Goal: Information Seeking & Learning: Learn about a topic

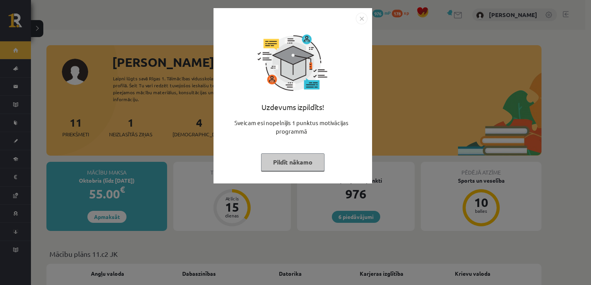
click at [291, 157] on button "Pildīt nākamo" at bounding box center [292, 162] width 63 height 18
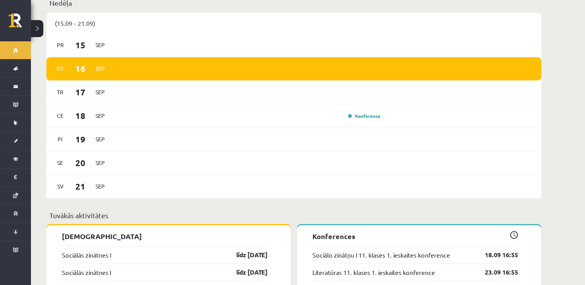
scroll to position [503, 0]
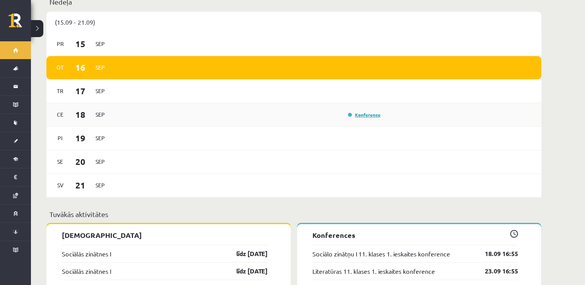
click at [367, 112] on link "Konference" at bounding box center [364, 115] width 32 height 6
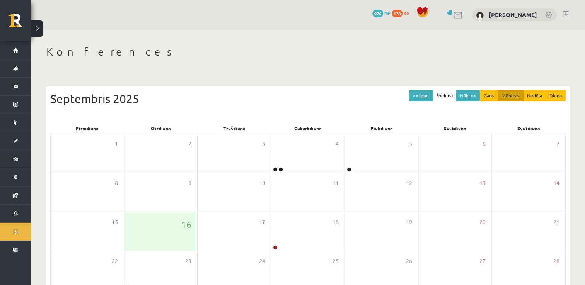
scroll to position [84, 0]
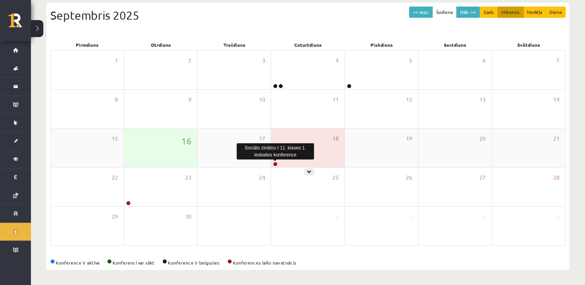
click at [275, 164] on link at bounding box center [275, 164] width 5 height 5
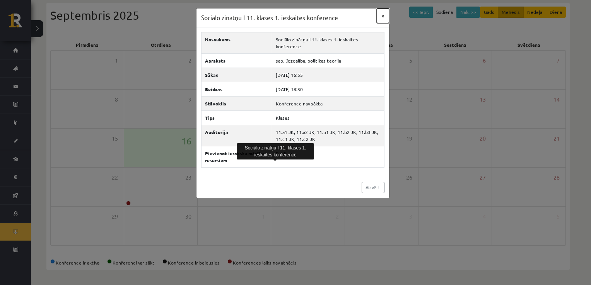
click at [383, 15] on button "×" at bounding box center [383, 16] width 12 height 15
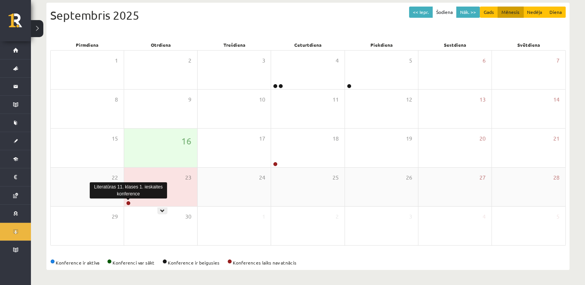
click at [128, 202] on link at bounding box center [128, 203] width 5 height 5
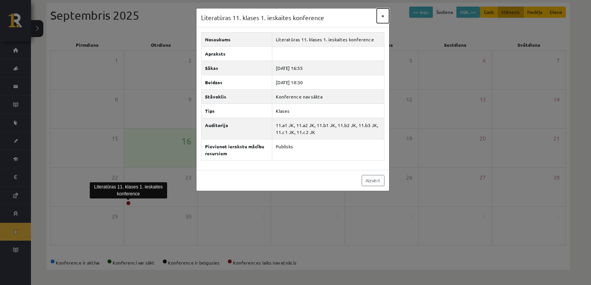
click at [382, 15] on button "×" at bounding box center [383, 16] width 12 height 15
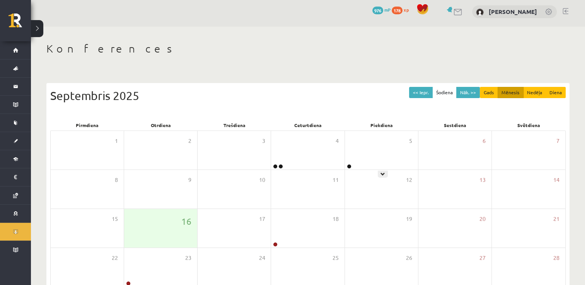
scroll to position [0, 0]
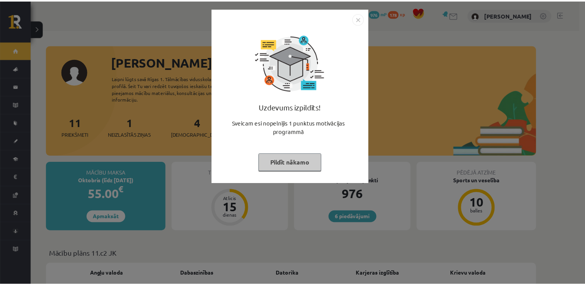
scroll to position [503, 0]
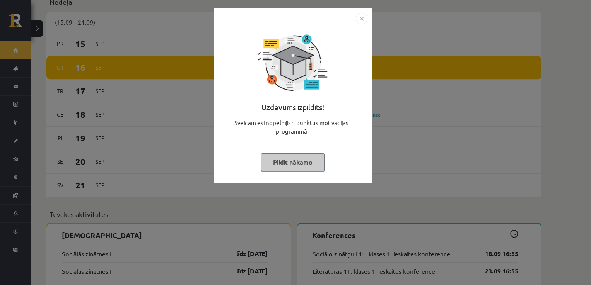
click at [298, 165] on button "Pildīt nākamo" at bounding box center [292, 162] width 63 height 18
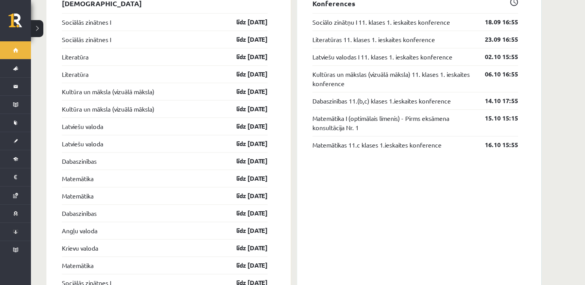
scroll to position [696, 0]
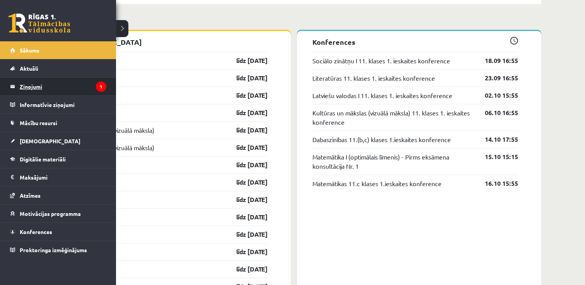
click at [35, 88] on legend "Ziņojumi 1" at bounding box center [63, 87] width 87 height 18
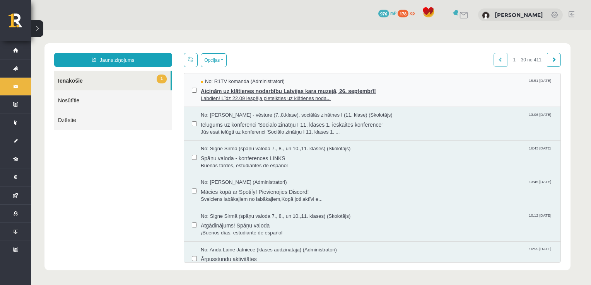
click at [229, 92] on span "Aicinām uz klātienes nodarbību Latvijas kara muzejā, 26. septembrī!" at bounding box center [377, 90] width 352 height 10
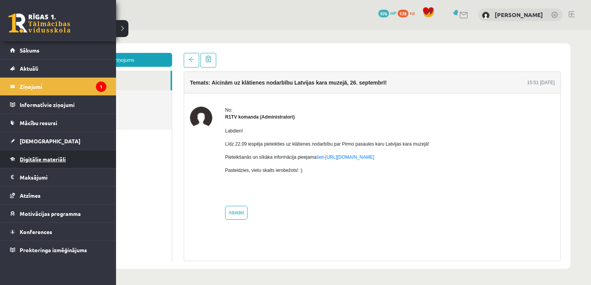
click at [41, 159] on span "Digitālie materiāli" at bounding box center [43, 159] width 46 height 7
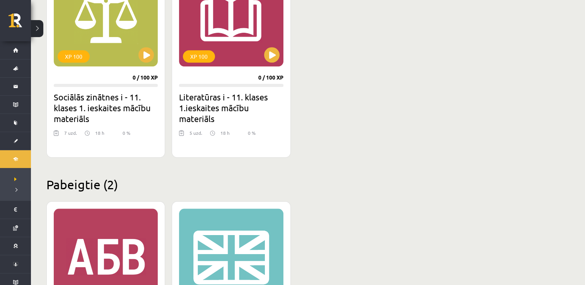
scroll to position [728, 0]
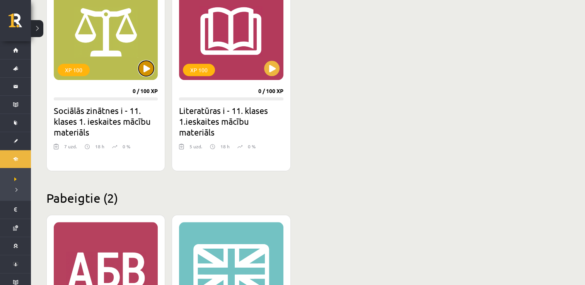
click at [144, 67] on button at bounding box center [145, 68] width 15 height 15
click at [106, 70] on div "XP 100" at bounding box center [106, 31] width 104 height 97
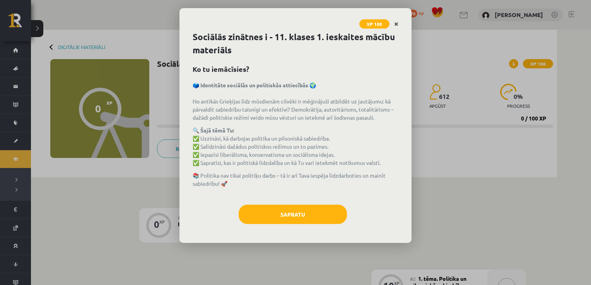
click at [397, 22] on icon "Close" at bounding box center [396, 24] width 4 height 5
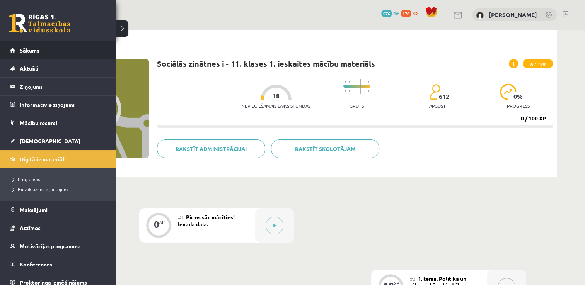
click at [29, 51] on span "Sākums" at bounding box center [30, 50] width 20 height 7
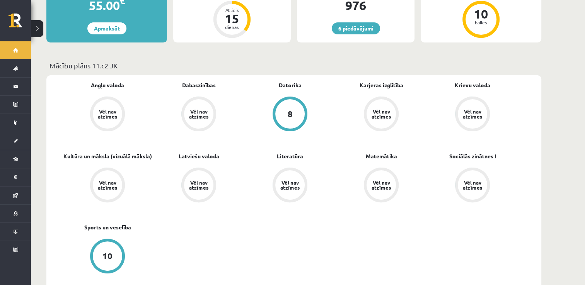
scroll to position [63, 0]
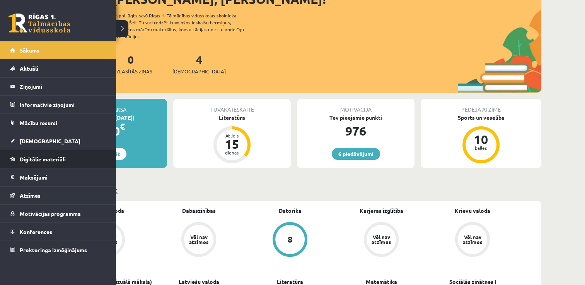
click at [43, 158] on span "Digitālie materiāli" at bounding box center [43, 159] width 46 height 7
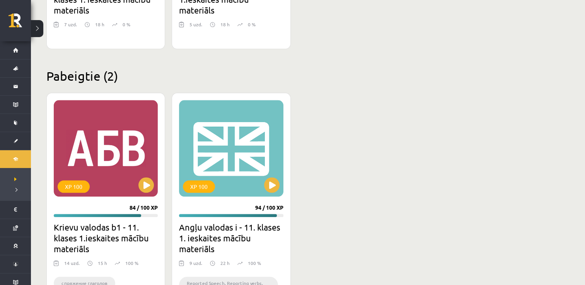
scroll to position [889, 0]
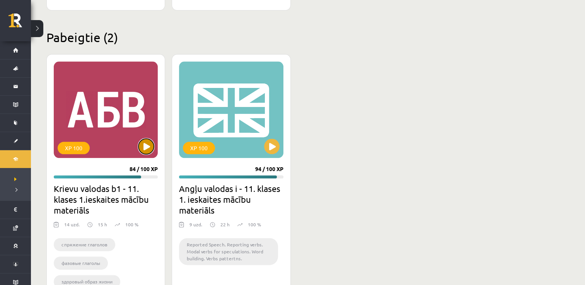
click at [145, 145] on button at bounding box center [145, 146] width 15 height 15
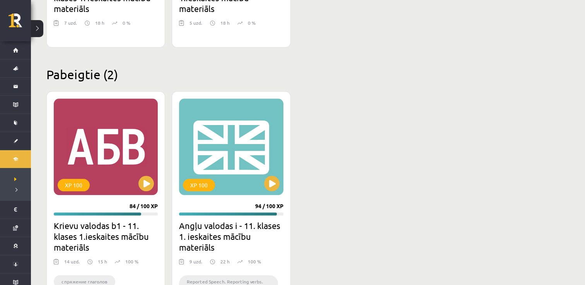
scroll to position [844, 0]
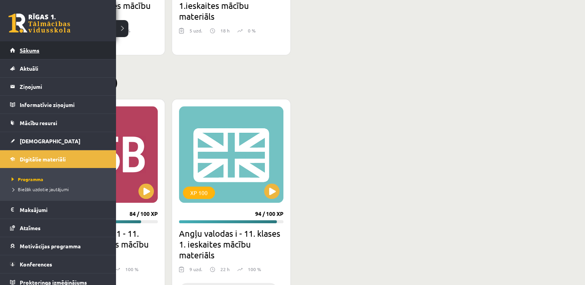
click at [36, 46] on link "Sākums" at bounding box center [58, 50] width 96 height 18
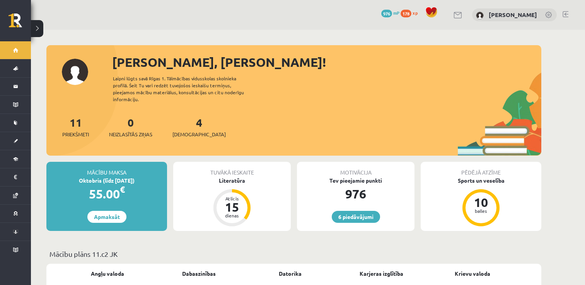
scroll to position [155, 0]
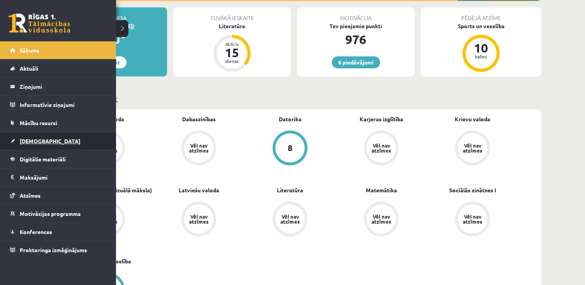
click at [29, 141] on span "[DEMOGRAPHIC_DATA]" at bounding box center [50, 141] width 61 height 7
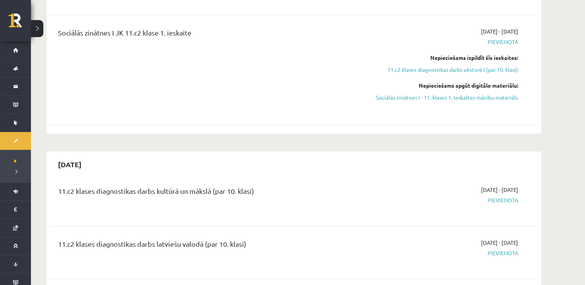
scroll to position [425, 0]
